Goal: Task Accomplishment & Management: Use online tool/utility

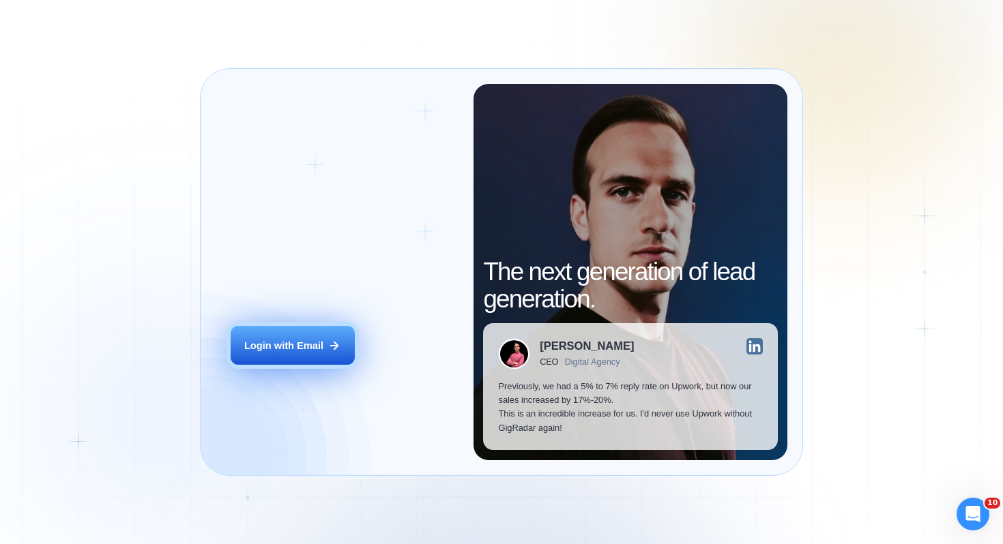
click at [315, 347] on div "Login with Email" at bounding box center [283, 346] width 79 height 14
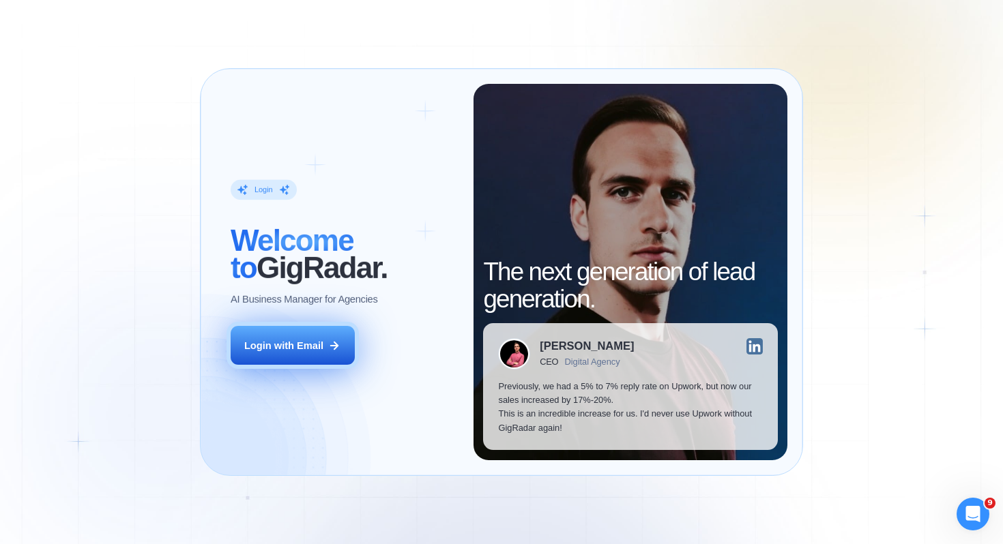
click at [289, 341] on div "Login with Email" at bounding box center [283, 346] width 79 height 14
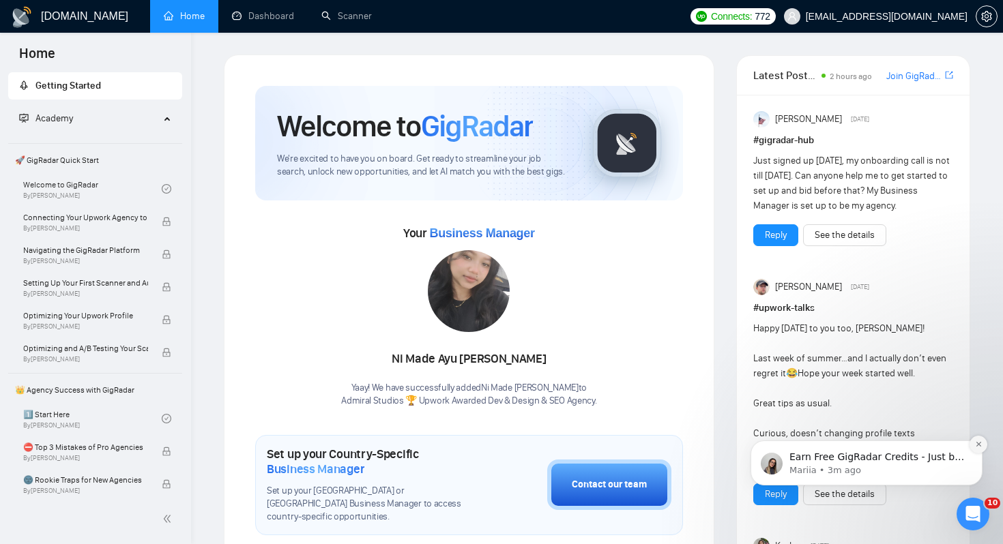
click at [976, 445] on icon "Dismiss notification" at bounding box center [979, 445] width 8 height 8
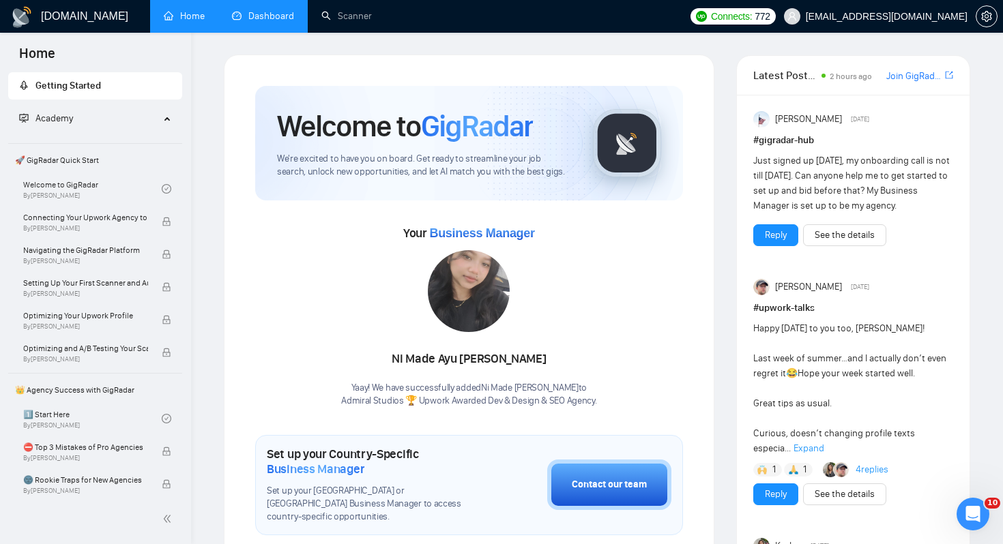
click at [262, 10] on link "Dashboard" at bounding box center [263, 16] width 62 height 12
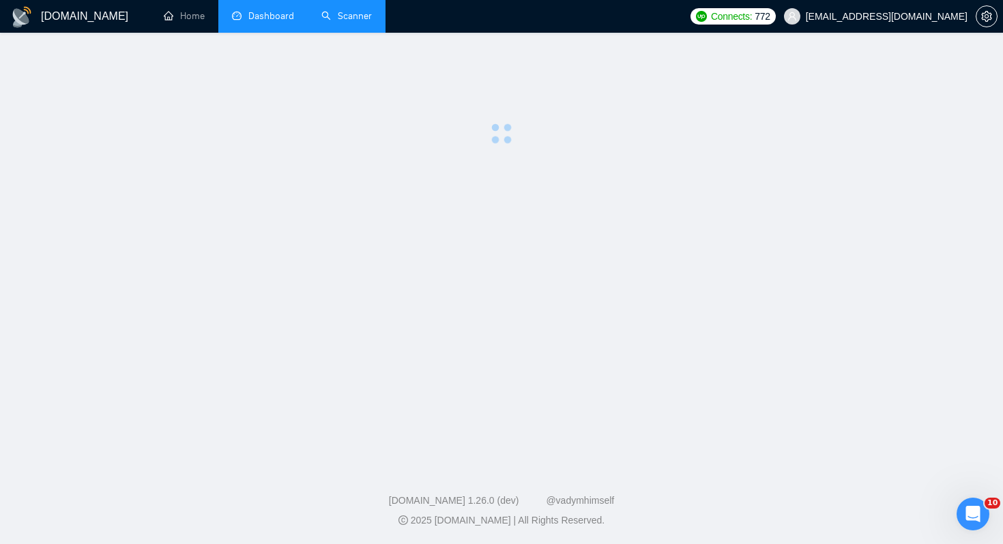
click at [331, 20] on link "Scanner" at bounding box center [346, 16] width 50 height 12
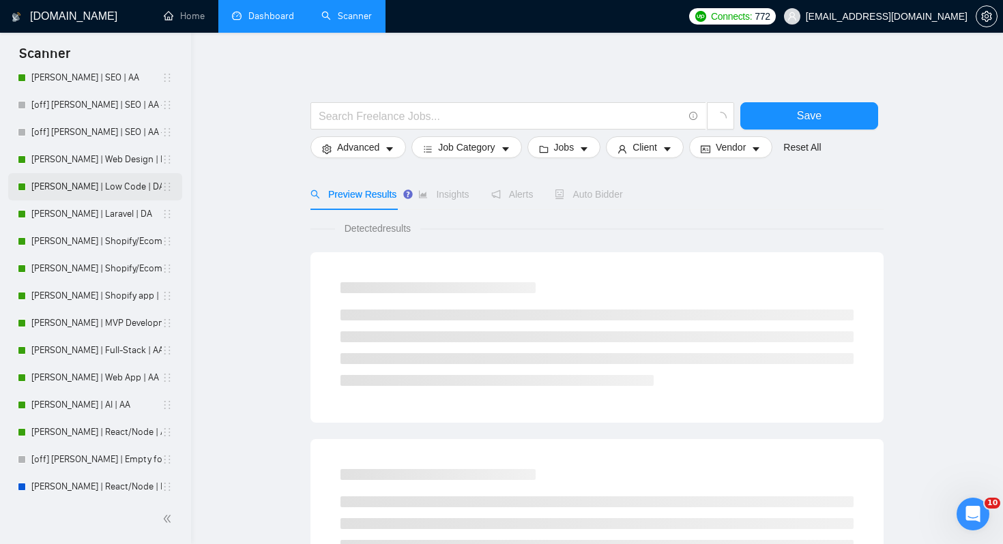
scroll to position [168, 0]
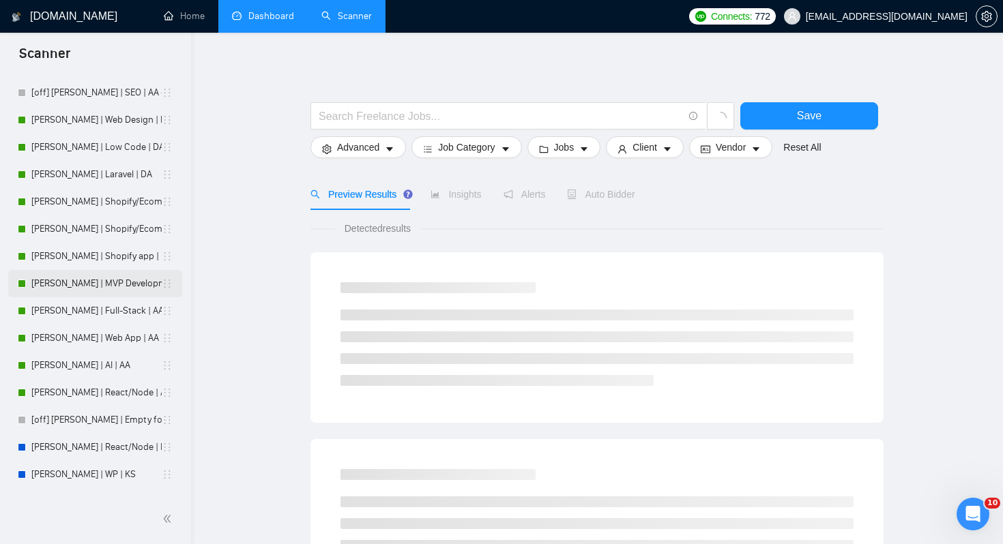
click at [98, 287] on link "[PERSON_NAME] | MVP Development | AA" at bounding box center [96, 283] width 130 height 27
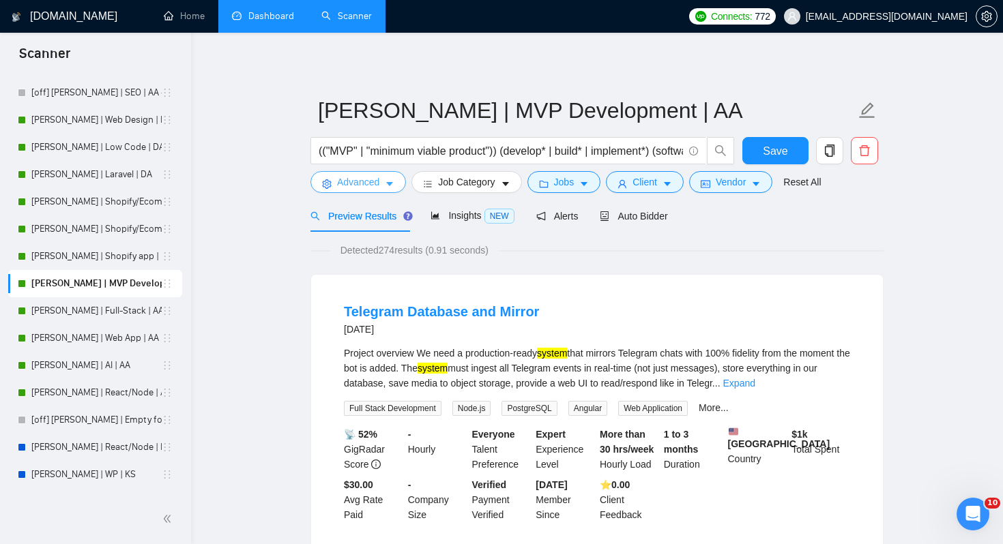
click at [375, 182] on span "Advanced" at bounding box center [358, 182] width 42 height 15
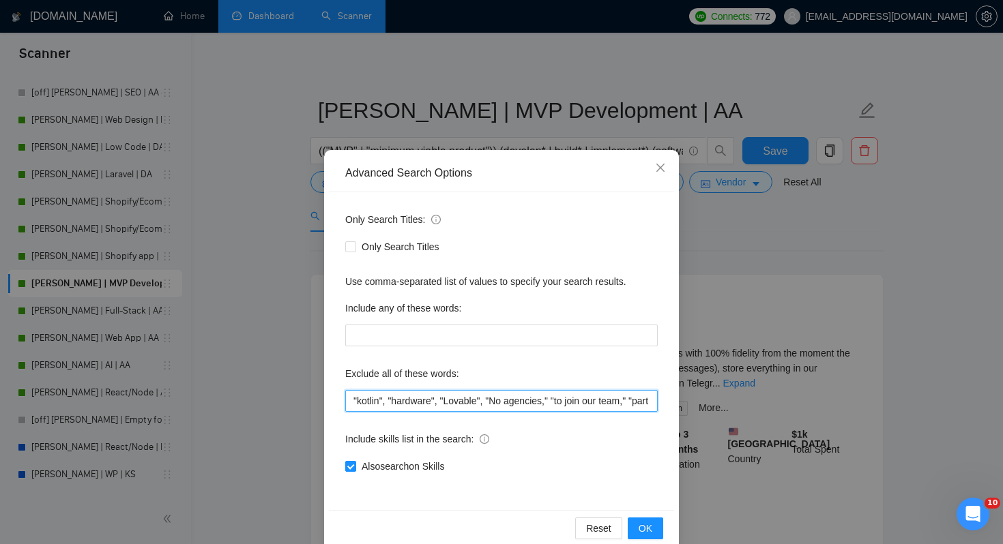
click at [357, 400] on input ""kotlin", "hardware", "Lovable", "No agencies," "to join our team," "part of a …" at bounding box center [501, 401] width 312 height 22
paste input """
paste input "Kajabi"
click at [362, 398] on input ""Kajabi", "kotlin", "hardware", "Lovable", "No agencies," "to join our team," "…" at bounding box center [501, 401] width 312 height 22
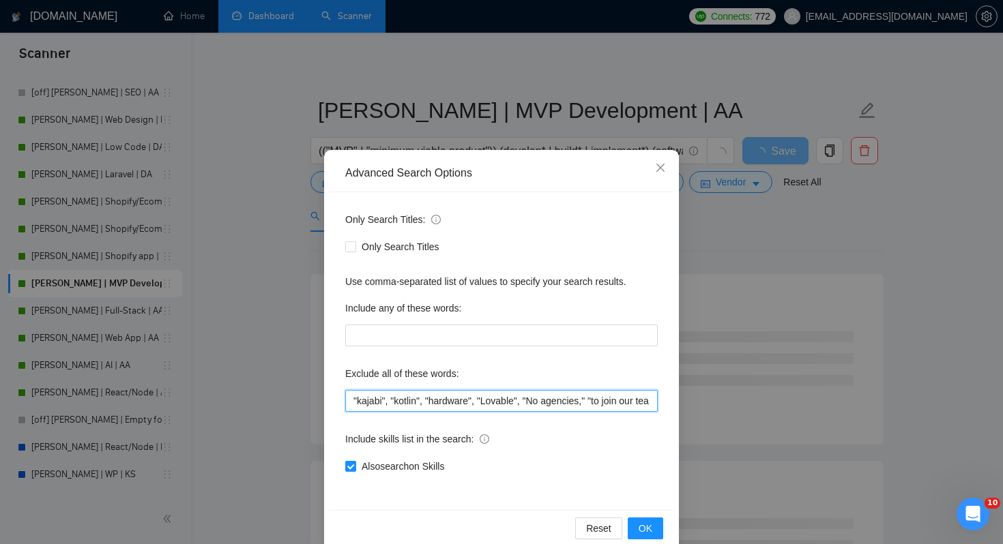
drag, startPoint x: 393, startPoint y: 400, endPoint x: 321, endPoint y: 399, distance: 72.3
click at [321, 399] on div "Advanced Search Options Only Search Titles: Only Search Titles Use comma-separa…" at bounding box center [501, 272] width 1003 height 544
type input ""kajabi", "kotlin", "hardware", "Lovable", "No agencies," "to join our team," "…"
click at [643, 530] on span "OK" at bounding box center [646, 528] width 14 height 15
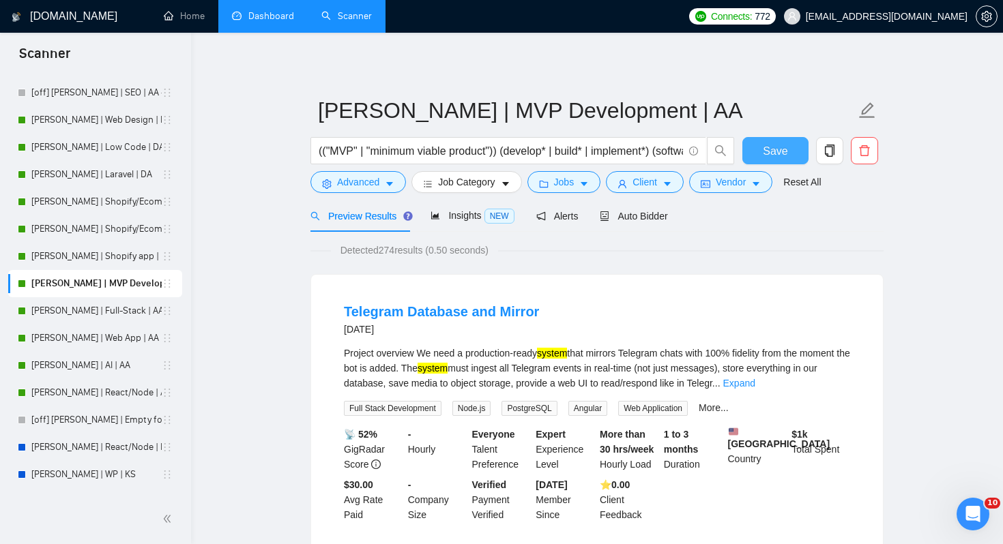
click at [764, 155] on span "Save" at bounding box center [775, 151] width 25 height 17
click at [82, 307] on link "[PERSON_NAME] | Full-Stack | AA" at bounding box center [96, 310] width 130 height 27
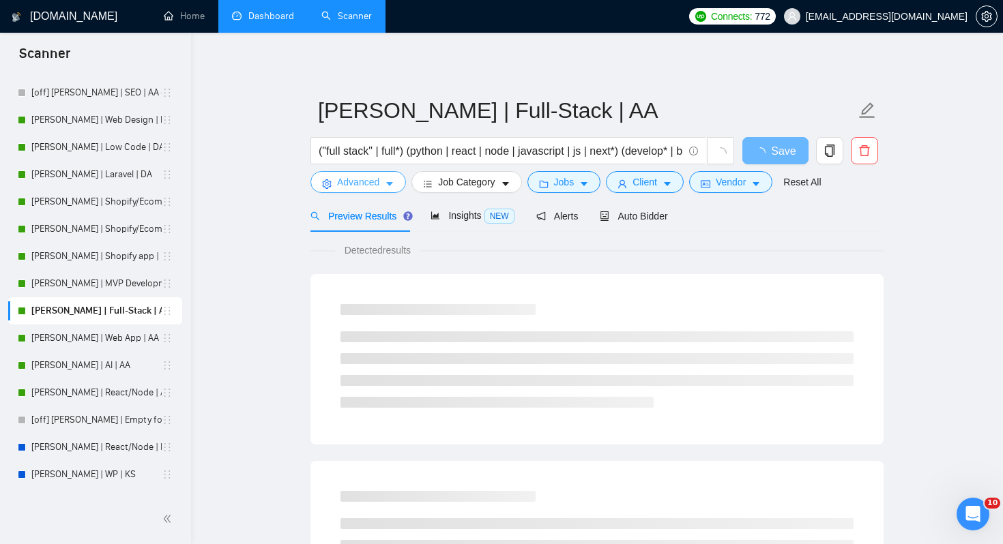
click at [372, 184] on span "Advanced" at bounding box center [358, 182] width 42 height 15
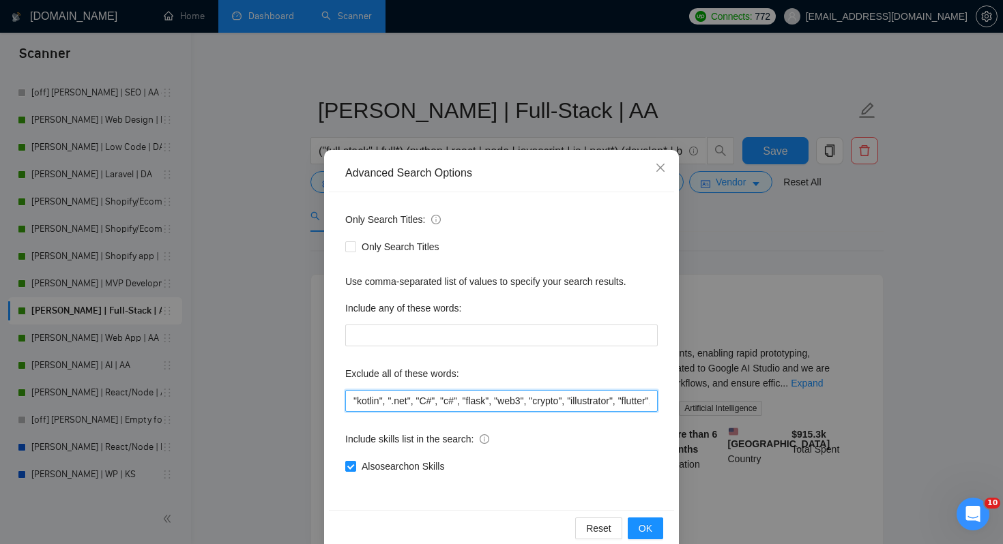
click at [354, 400] on input ""kotlin", ".net", "C#", "c#", "flask", "web3", "crypto", "illustrator", "flutte…" at bounding box center [501, 401] width 312 height 22
paste input ""kajabi","
type input ""kajabi", "kotlin", ".net", "C#", "c#", "flask", "web3", "crypto", "illustrator…"
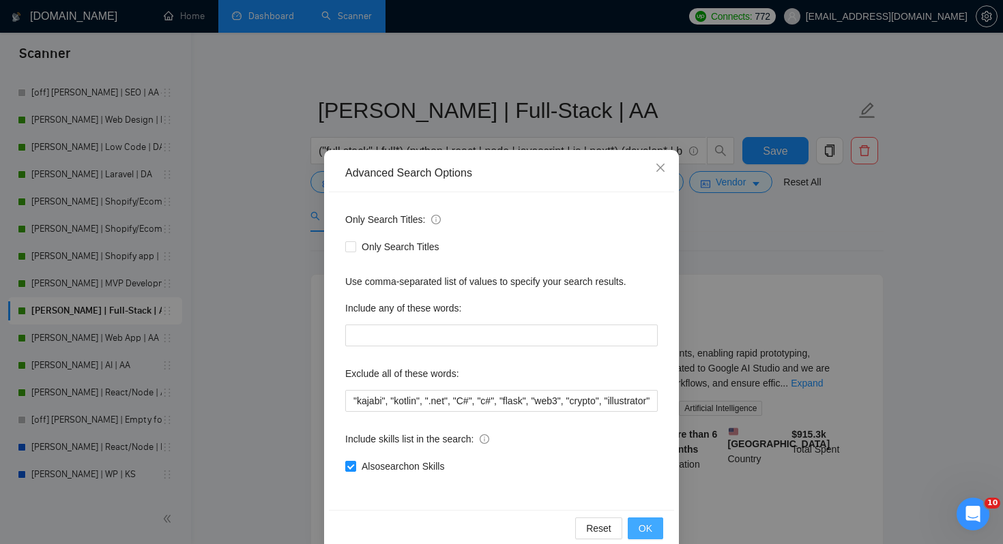
click at [643, 528] on span "OK" at bounding box center [646, 528] width 14 height 15
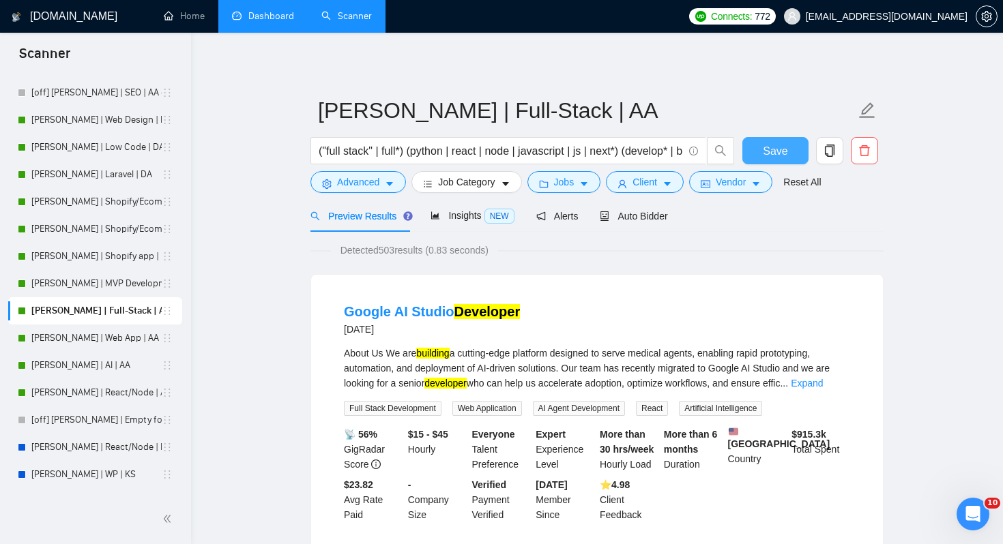
click at [778, 154] on span "Save" at bounding box center [775, 151] width 25 height 17
click at [106, 338] on link "[PERSON_NAME] | Web App | AA" at bounding box center [96, 338] width 130 height 27
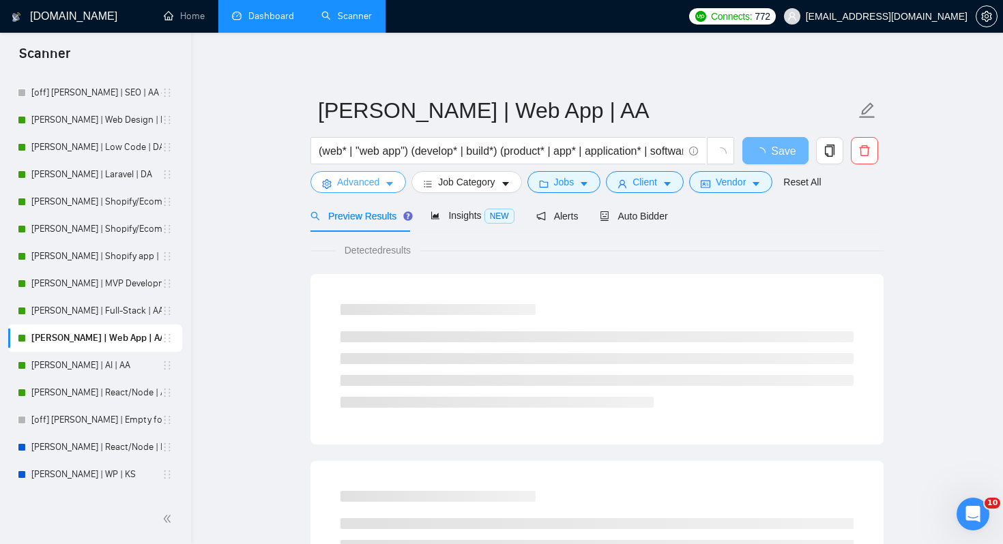
click at [368, 184] on span "Advanced" at bounding box center [358, 182] width 42 height 15
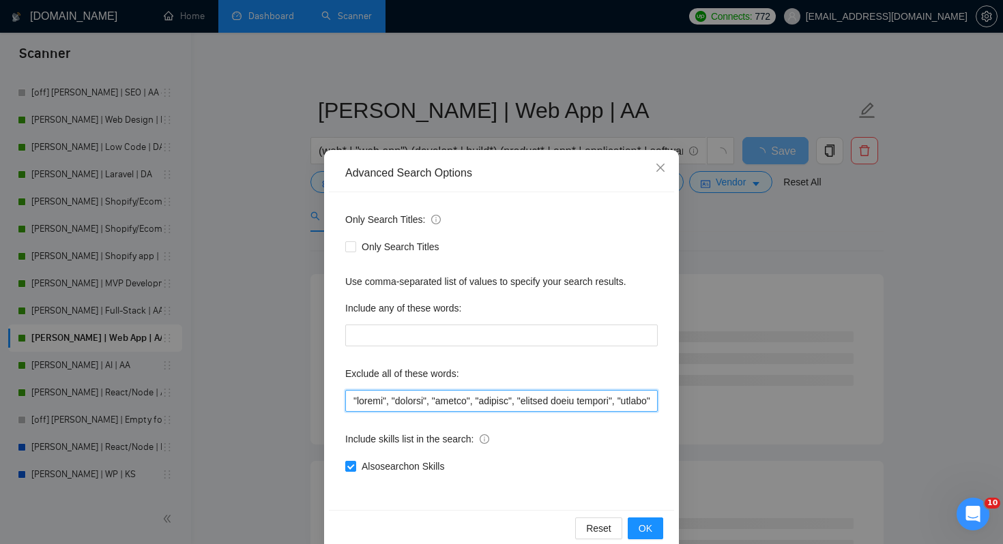
click at [355, 401] on input "text" at bounding box center [501, 401] width 312 height 22
paste input ""kajabi","
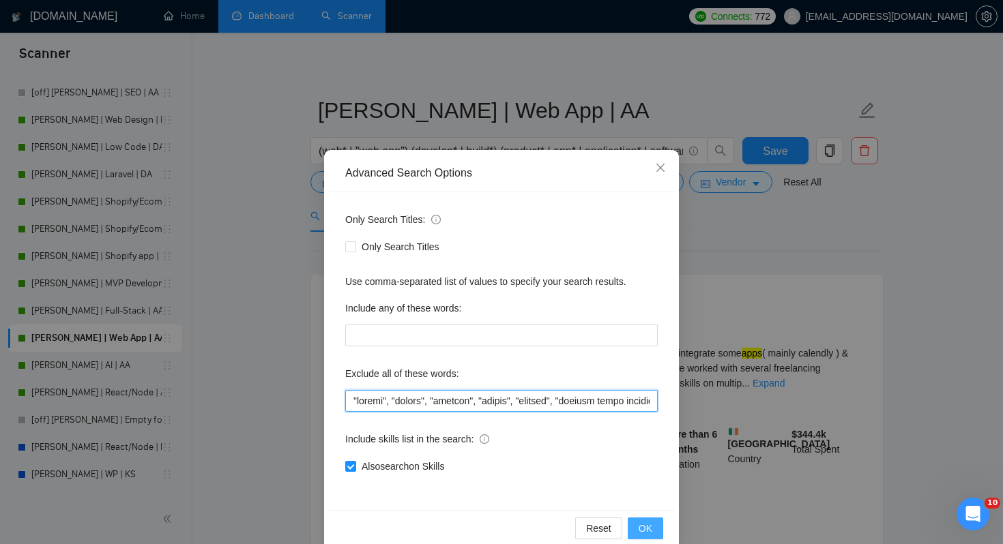
type input ""kajabi", "kotlin", "italian", "acuity", "spanish", "shopify store manager", "[…"
click at [640, 523] on span "OK" at bounding box center [646, 528] width 14 height 15
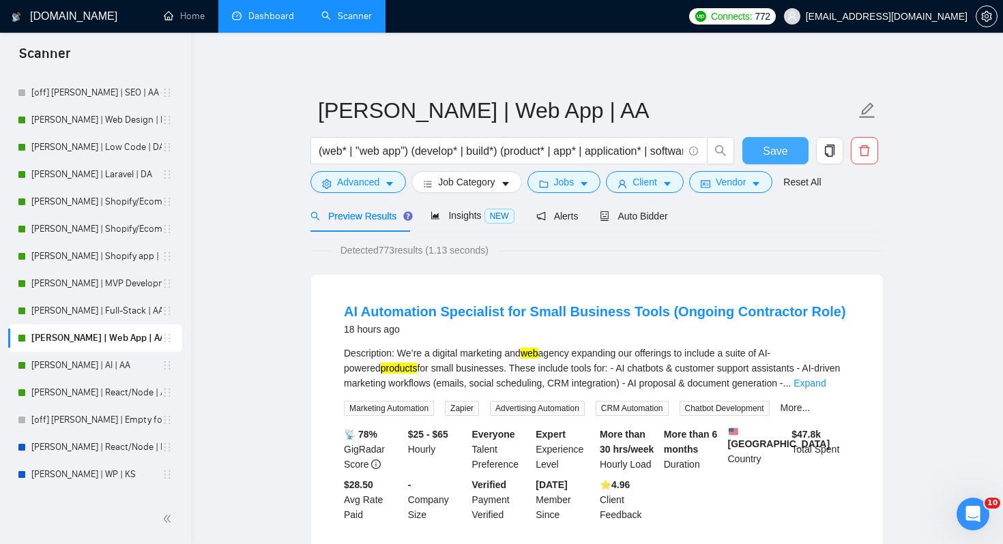
click at [780, 159] on span "Save" at bounding box center [775, 151] width 25 height 17
click at [95, 368] on link "[PERSON_NAME] | AI | AA" at bounding box center [96, 365] width 130 height 27
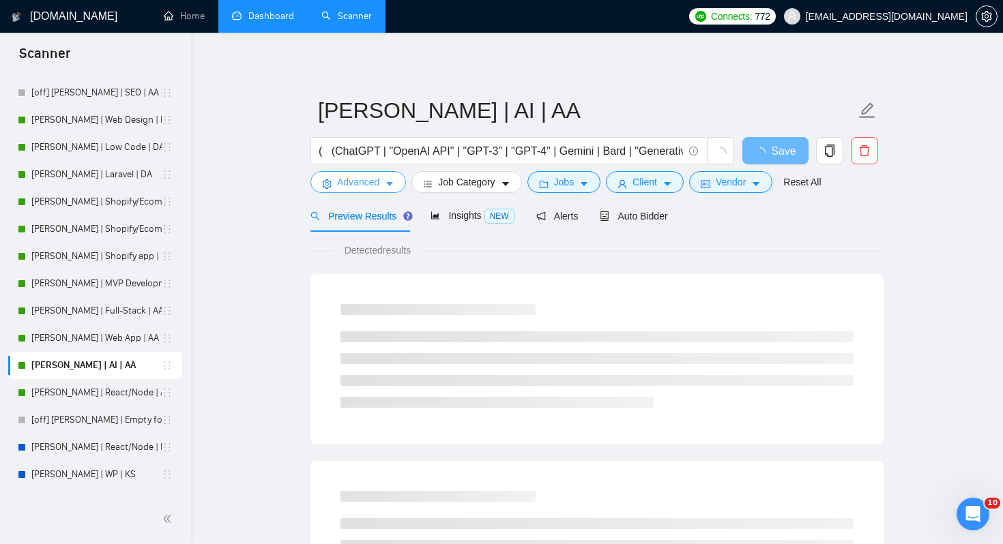
click at [349, 186] on span "Advanced" at bounding box center [358, 182] width 42 height 15
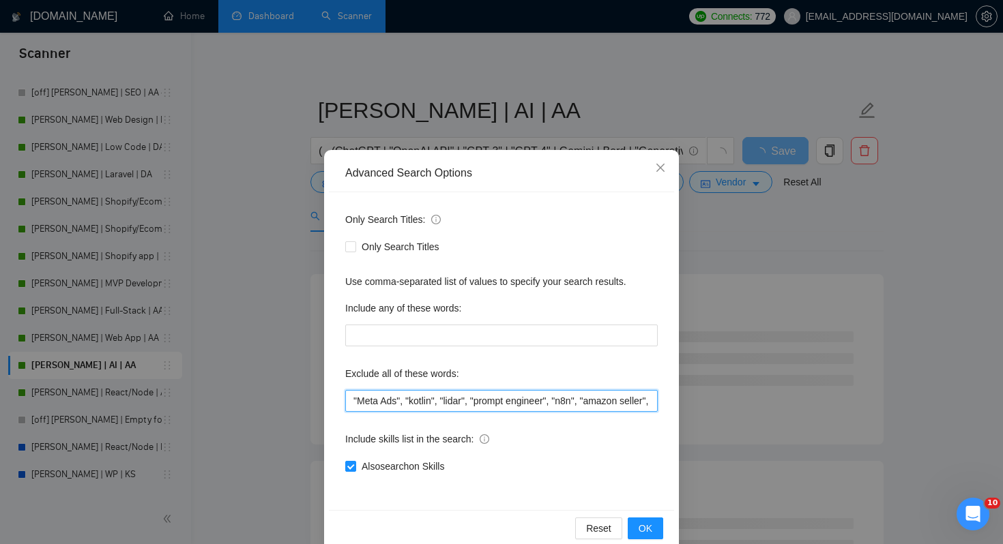
click at [354, 400] on input ""Meta Ads", "kotlin", "lidar", "prompt engineer", "n8n", "amazon seller", "illu…" at bounding box center [501, 401] width 312 height 22
paste input ""kajabi","
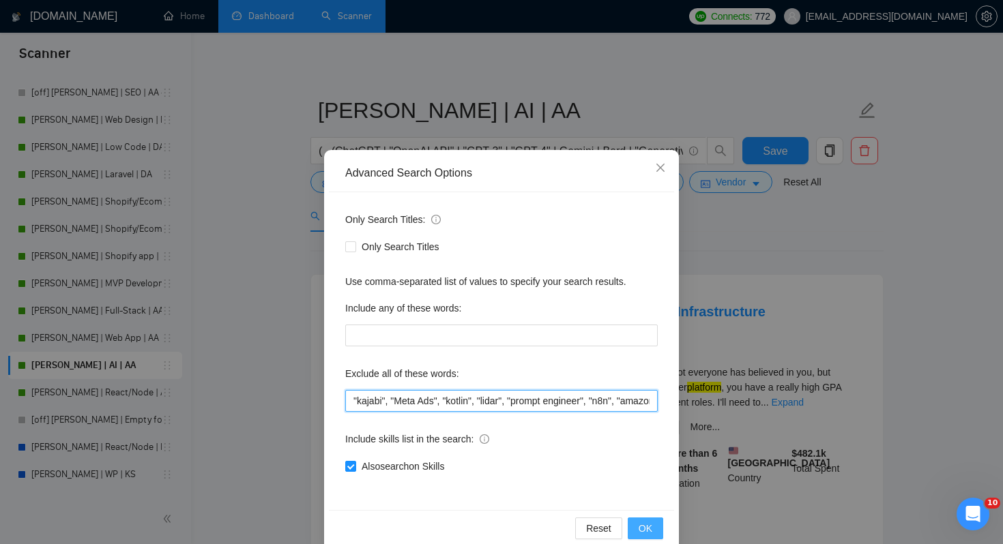
type input ""kajabi", "Meta Ads", "kotlin", "lidar", "prompt engineer", "n8n", "amazon sell…"
click at [639, 525] on span "OK" at bounding box center [646, 528] width 14 height 15
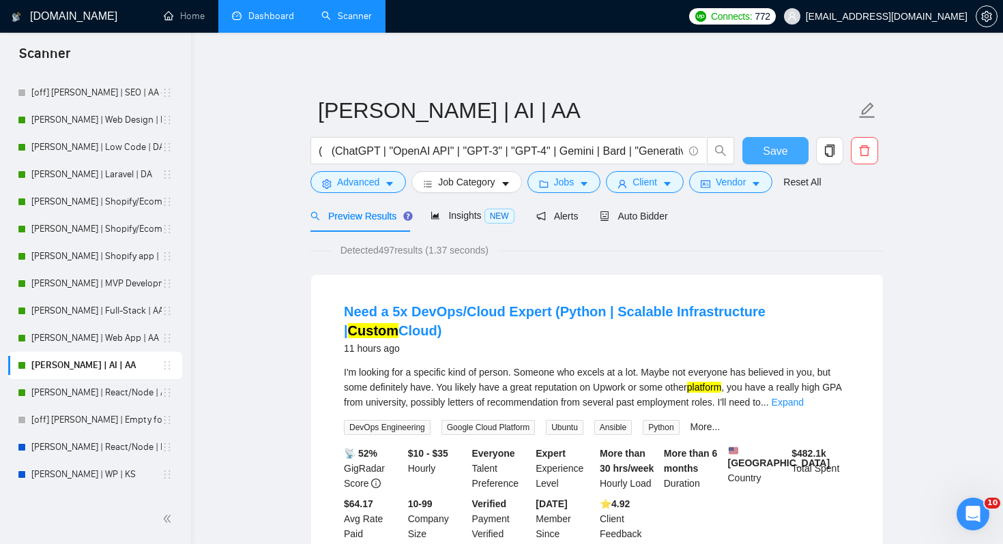
click at [774, 154] on span "Save" at bounding box center [775, 151] width 25 height 17
click at [81, 390] on link "[PERSON_NAME] | React/Node | AA" at bounding box center [96, 392] width 130 height 27
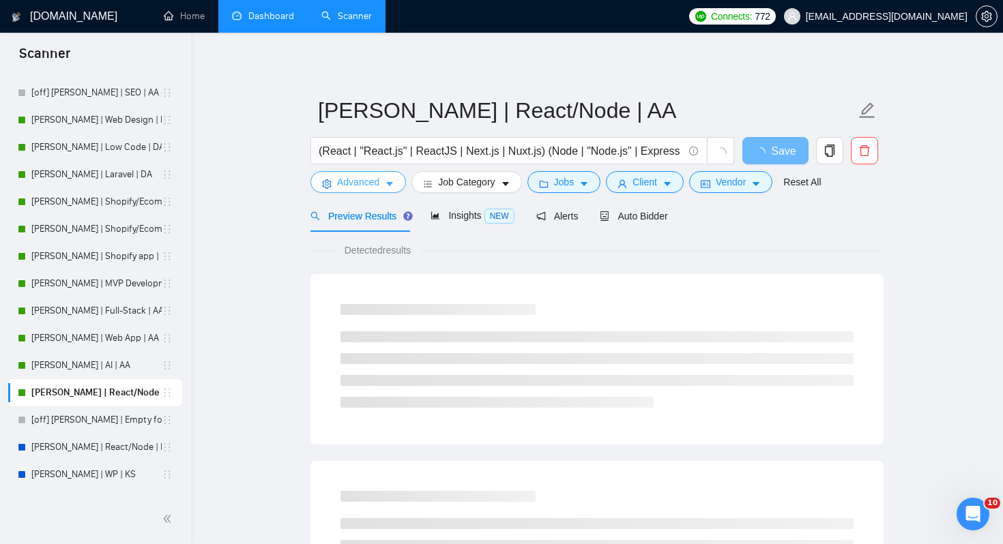
click at [341, 190] on button "Advanced" at bounding box center [358, 182] width 96 height 22
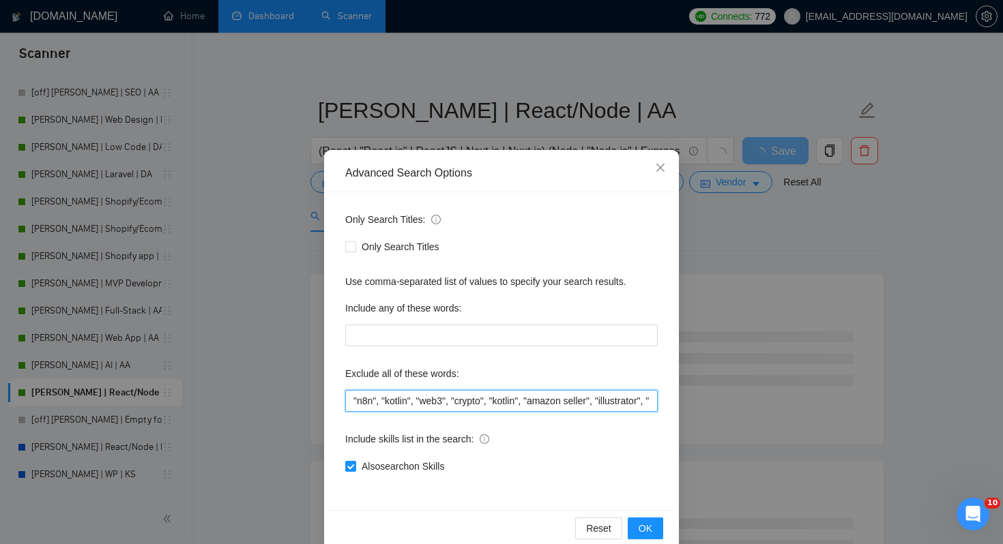
click at [353, 395] on input ""n8n", "kotlin", "web3", "crypto", "kotlin", "amazon seller", "illustrator", "h…" at bounding box center [501, 401] width 312 height 22
paste input ""kajabi","
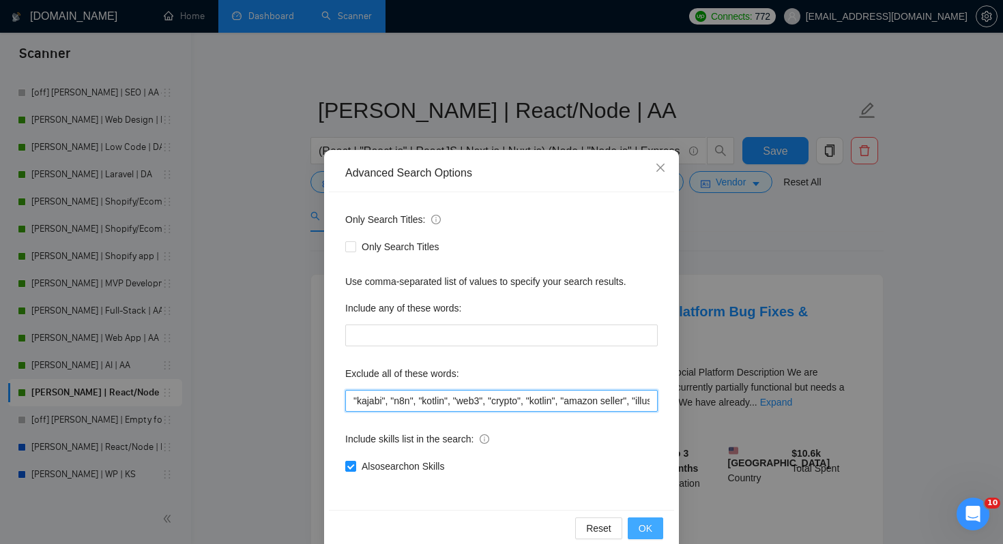
type input ""kajabi", "n8n", "kotlin", "web3", "crypto", "kotlin", "amazon seller", "illust…"
click at [646, 530] on span "OK" at bounding box center [646, 528] width 14 height 15
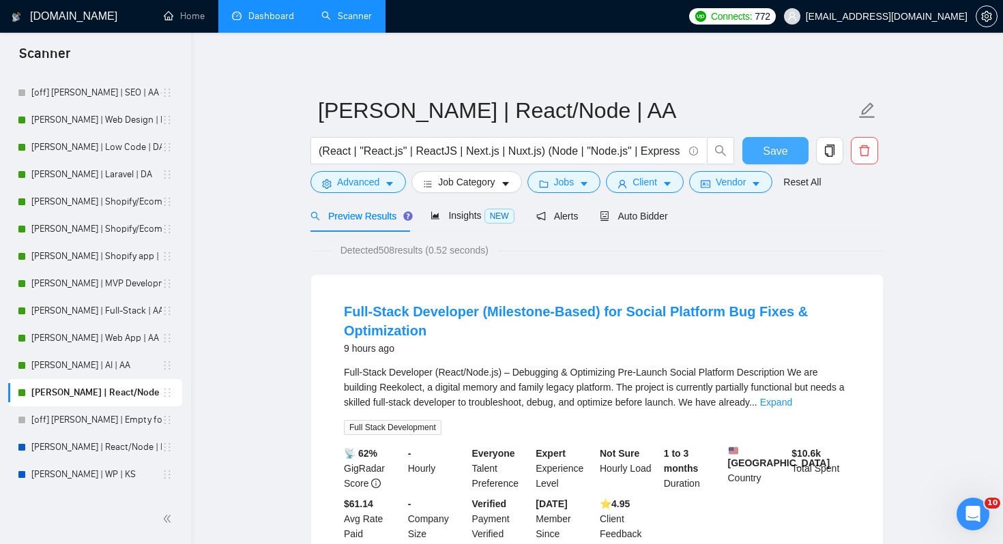
click at [777, 153] on span "Save" at bounding box center [775, 151] width 25 height 17
